Goal: Information Seeking & Learning: Learn about a topic

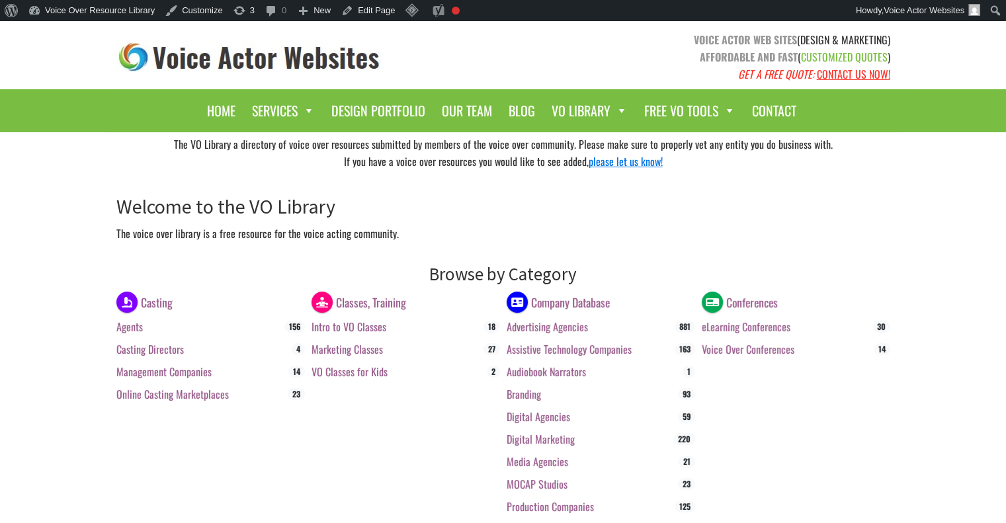
click at [529, 330] on link "Advertising Agencies" at bounding box center [547, 327] width 81 height 16
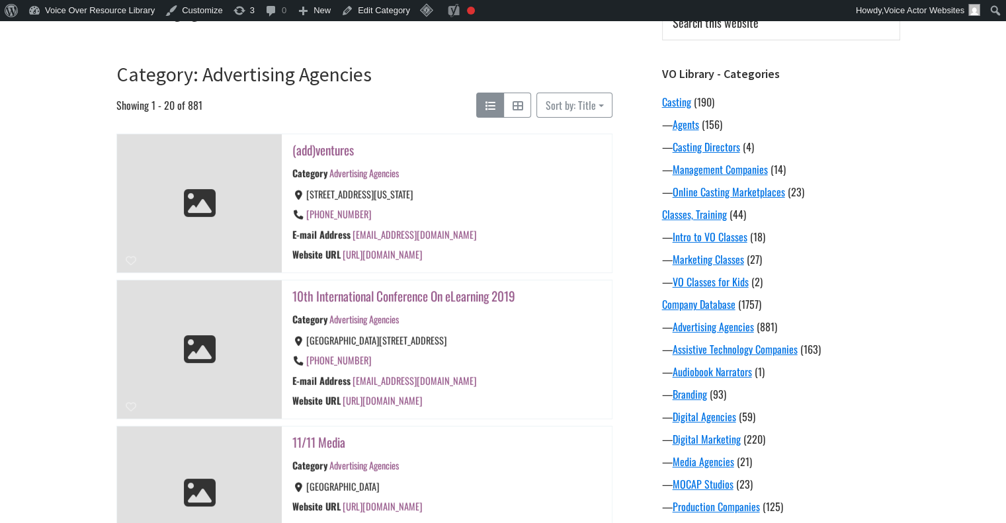
scroll to position [195, 0]
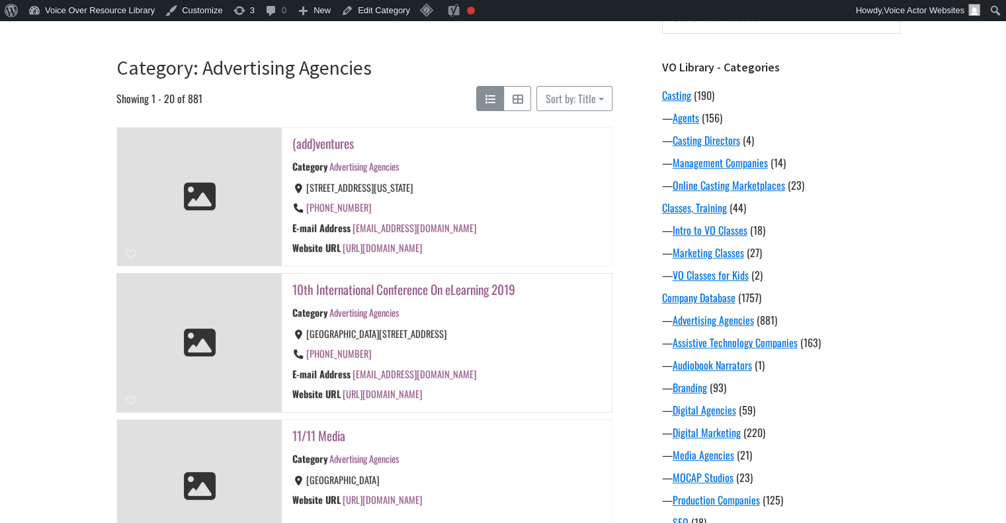
click at [352, 283] on link "10th International Conference On eLearning 2019" at bounding box center [403, 289] width 223 height 19
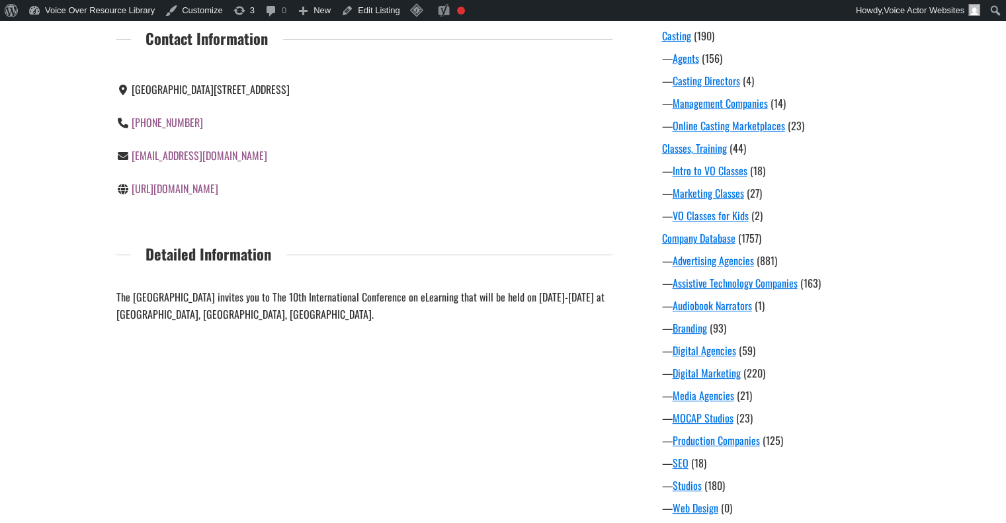
scroll to position [246, 0]
